Goal: Task Accomplishment & Management: Manage account settings

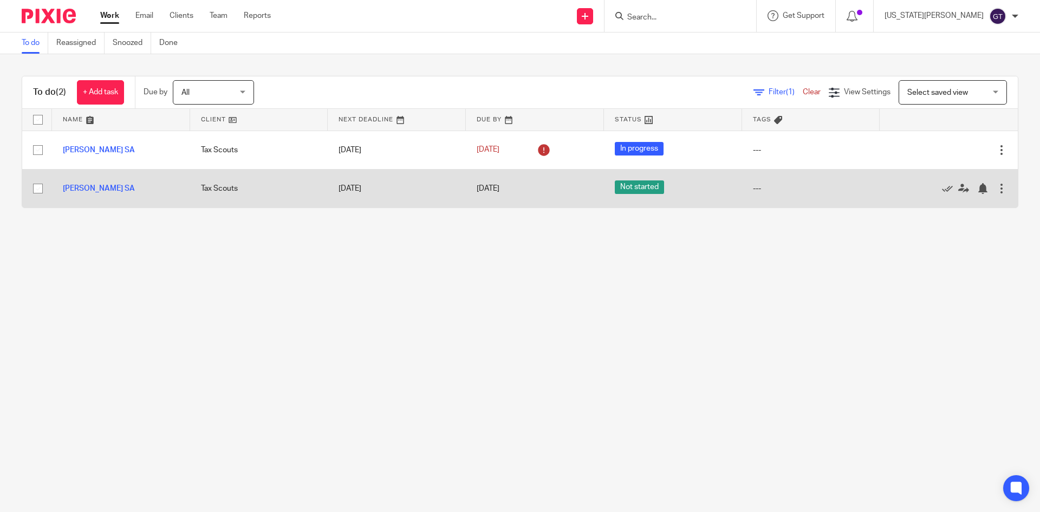
click at [996, 187] on div at bounding box center [1001, 188] width 11 height 11
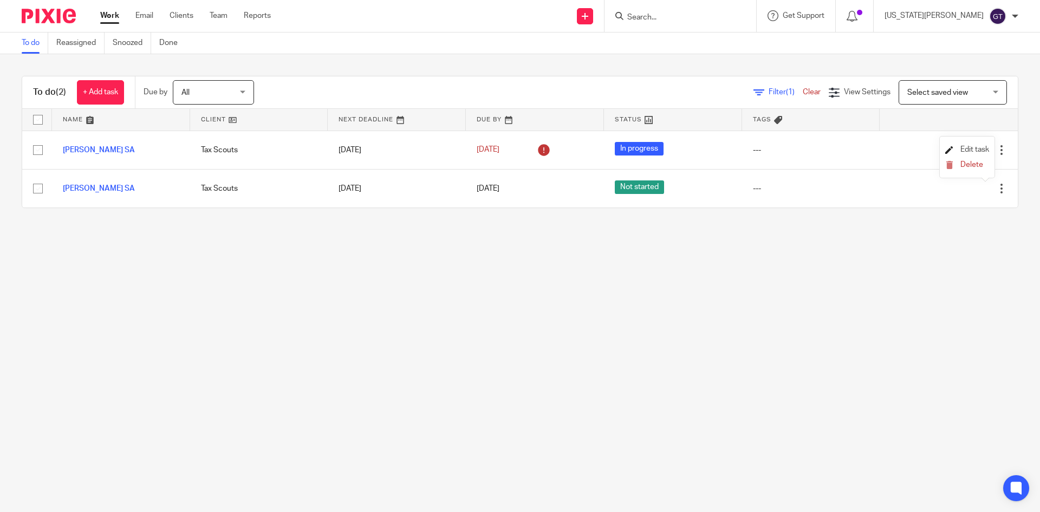
click at [979, 146] on span "Edit task" at bounding box center [974, 150] width 29 height 8
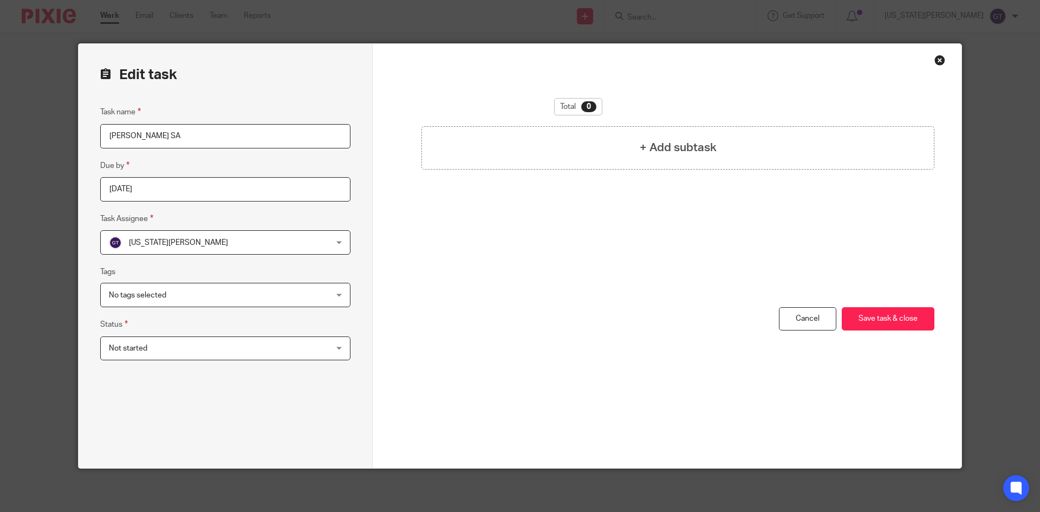
click at [130, 351] on span "Not started" at bounding box center [128, 348] width 38 height 8
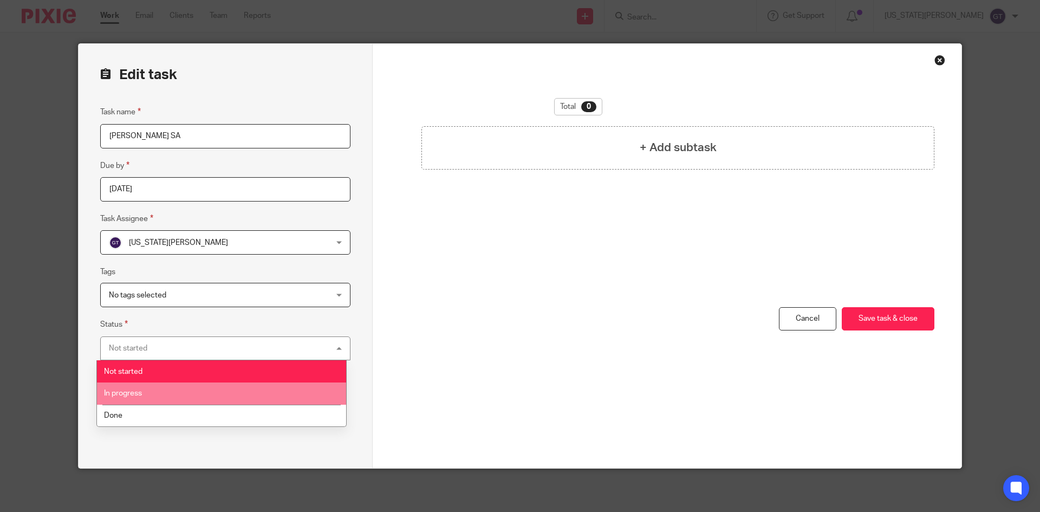
click at [131, 393] on span "In progress" at bounding box center [123, 393] width 38 height 8
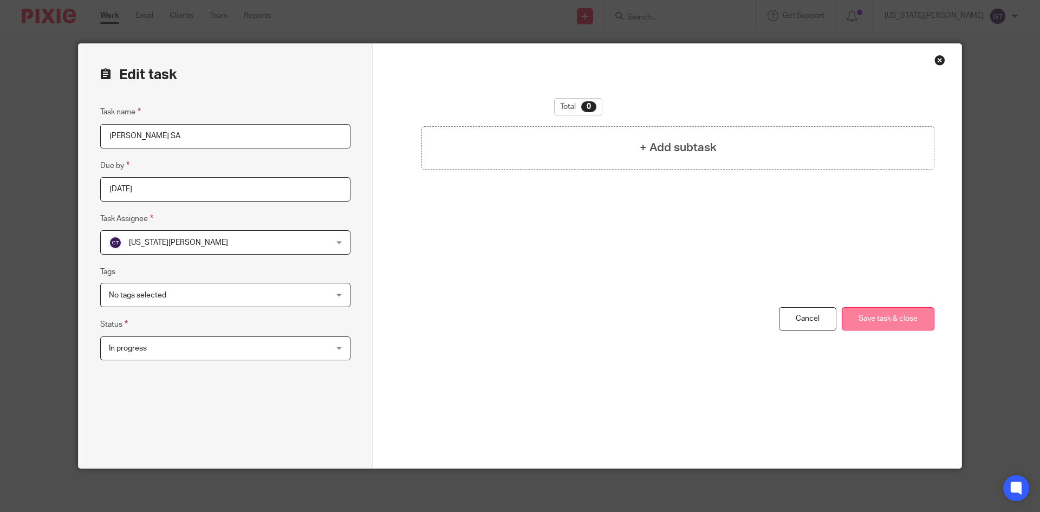
click at [895, 322] on button "Save task & close" at bounding box center [888, 318] width 93 height 23
